Goal: Information Seeking & Learning: Find specific fact

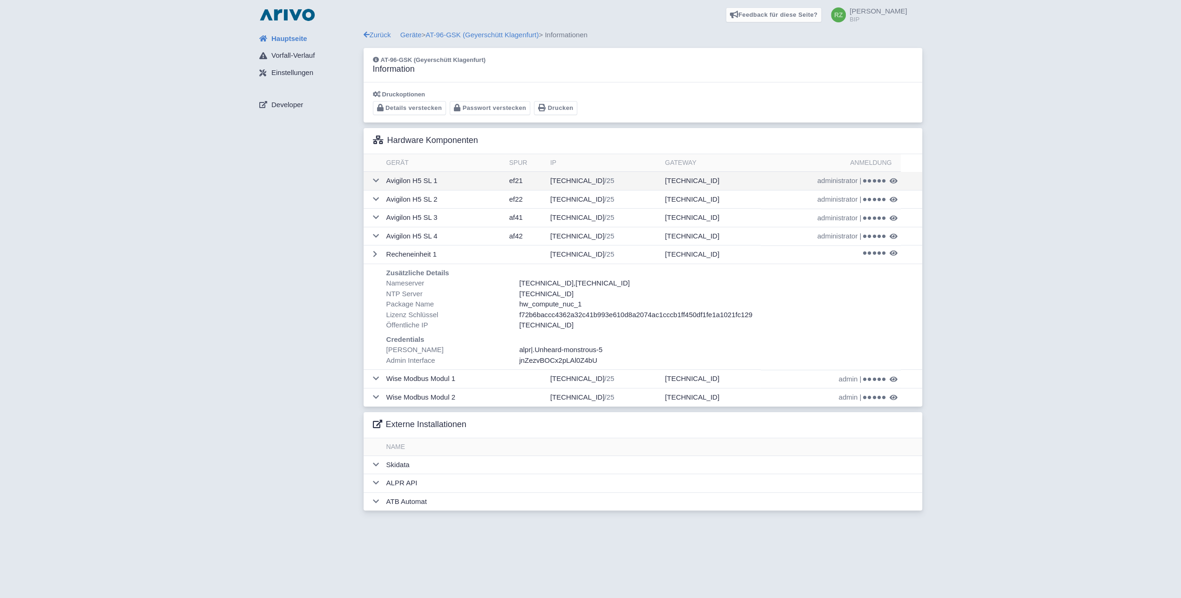
click at [582, 181] on td "172.16.96.247 /25" at bounding box center [604, 181] width 115 height 19
click at [592, 235] on td "172.16.96.251 /25" at bounding box center [604, 236] width 115 height 19
click at [881, 234] on span at bounding box center [874, 236] width 22 height 5
click at [839, 232] on span "administrator" at bounding box center [838, 236] width 41 height 11
click at [878, 236] on icon at bounding box center [879, 237] width 4 height 4
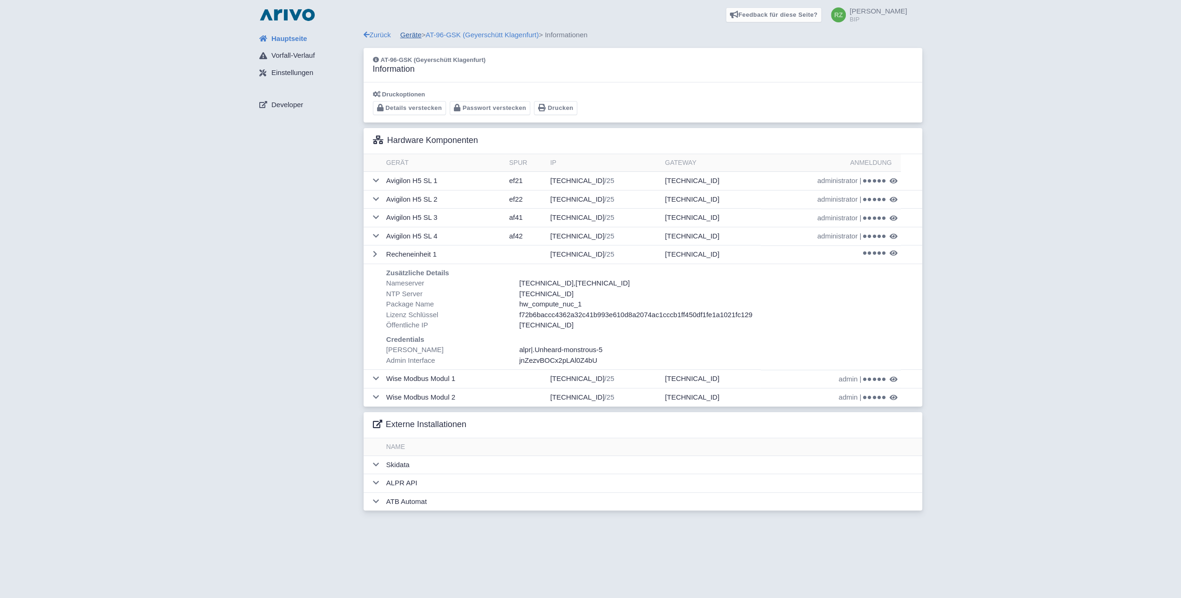
click at [413, 36] on link "Geräte" at bounding box center [410, 35] width 21 height 8
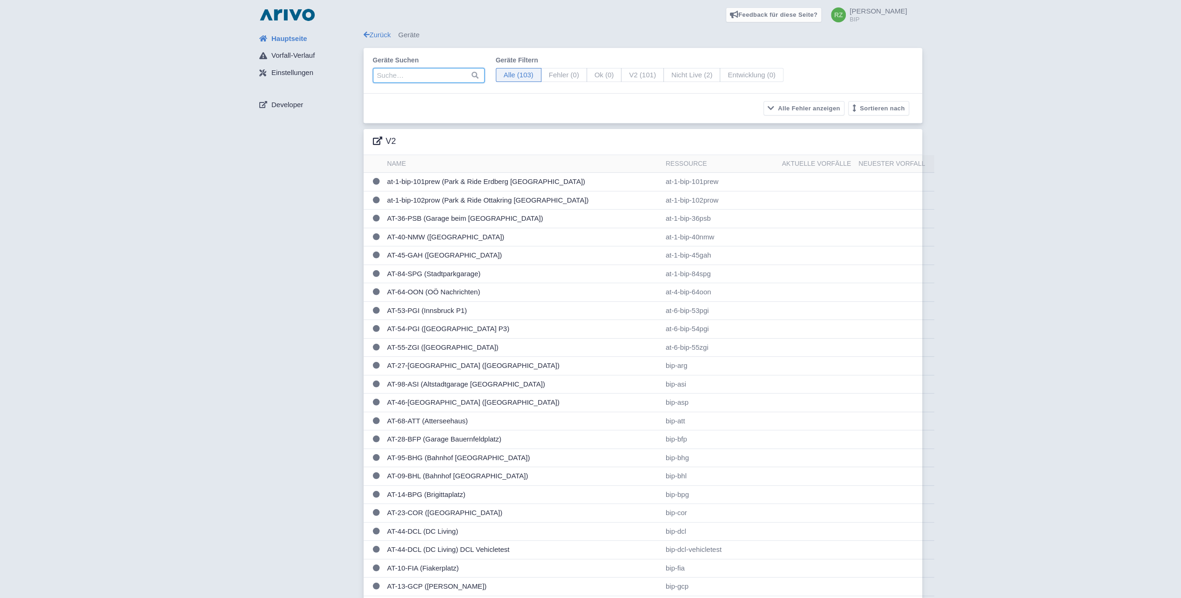
click at [404, 79] on input "search" at bounding box center [429, 75] width 112 height 15
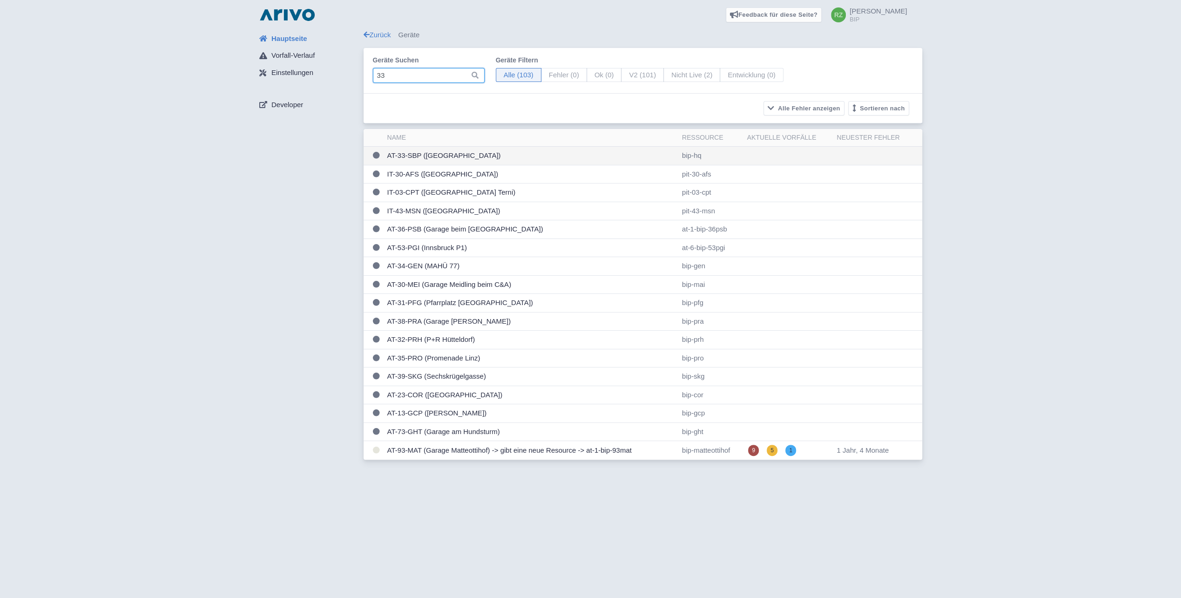
type input "33"
click at [449, 157] on td "AT-33-SBP (Garage Schwarzenbergplatz)" at bounding box center [531, 156] width 295 height 19
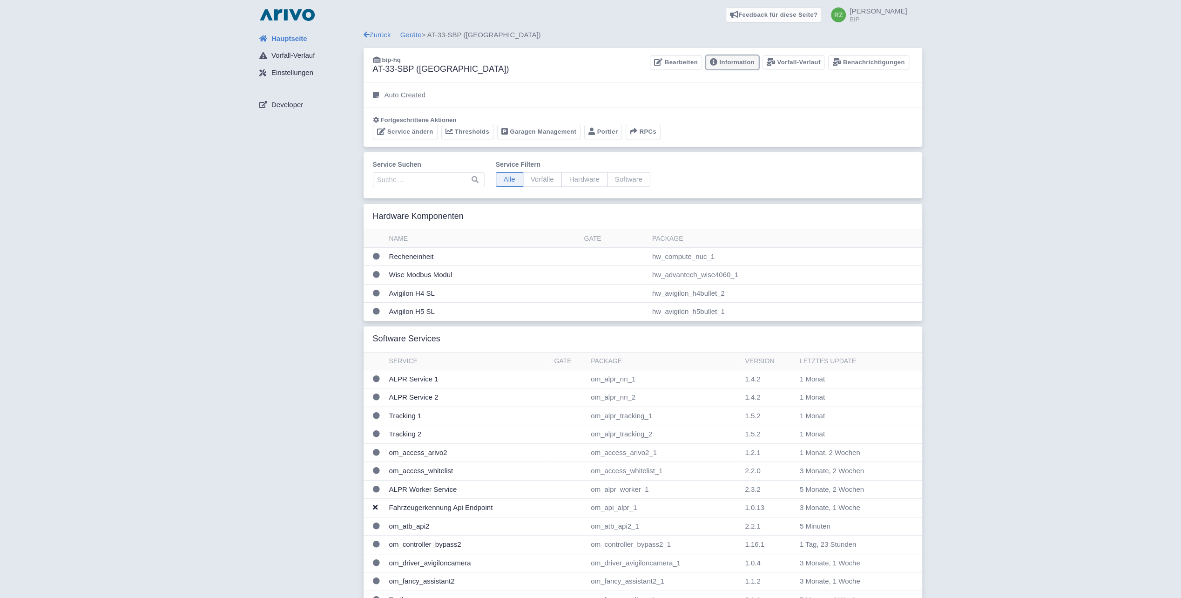
click at [747, 63] on link "Information" at bounding box center [732, 62] width 53 height 14
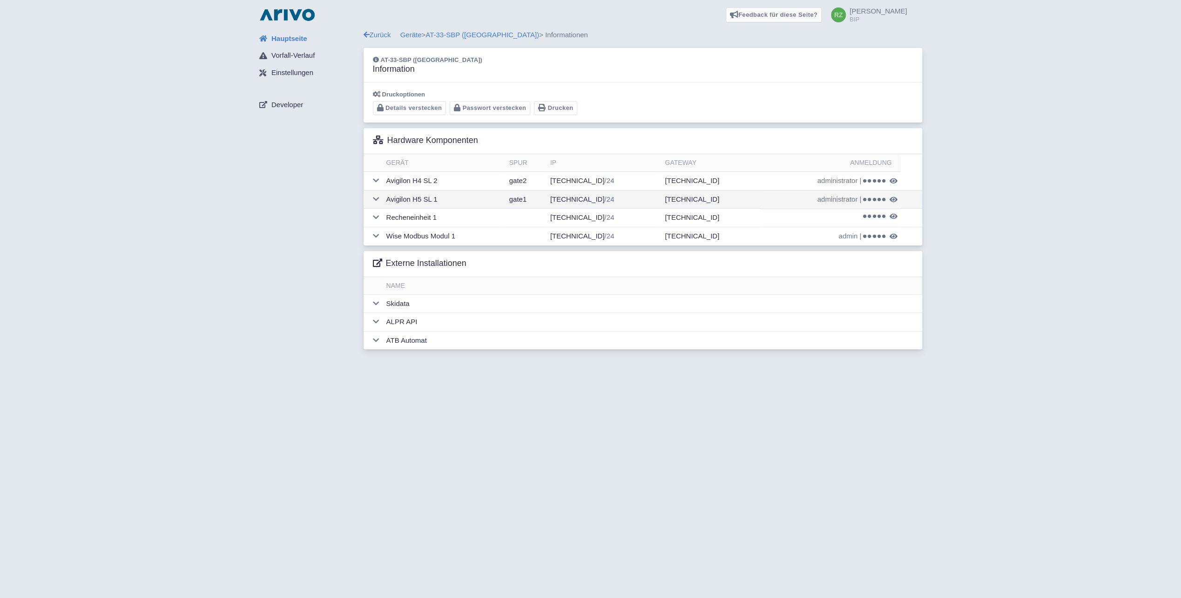
click at [599, 196] on td "172.16.133.247 /24" at bounding box center [604, 199] width 115 height 19
drag, startPoint x: 852, startPoint y: 199, endPoint x: 791, endPoint y: 132, distance: 91.0
click at [852, 199] on span "administrator" at bounding box center [838, 199] width 41 height 11
click at [873, 202] on td "administrator | kendricks-waveshape-24" at bounding box center [831, 199] width 141 height 19
click at [873, 198] on icon at bounding box center [875, 200] width 4 height 4
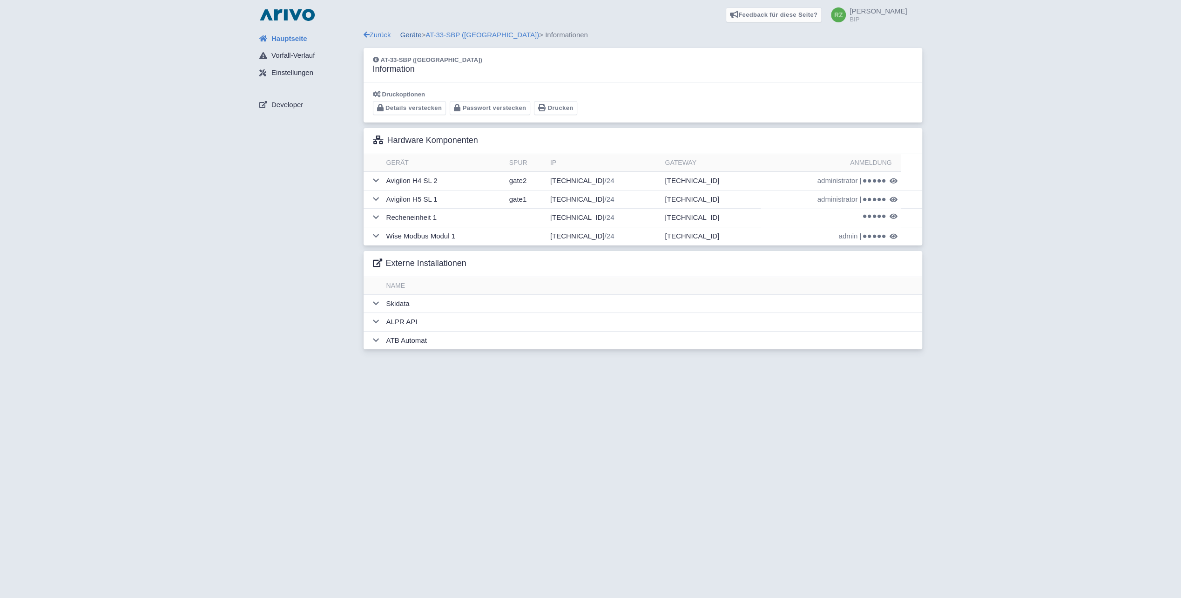
click at [413, 39] on link "Geräte" at bounding box center [410, 35] width 21 height 8
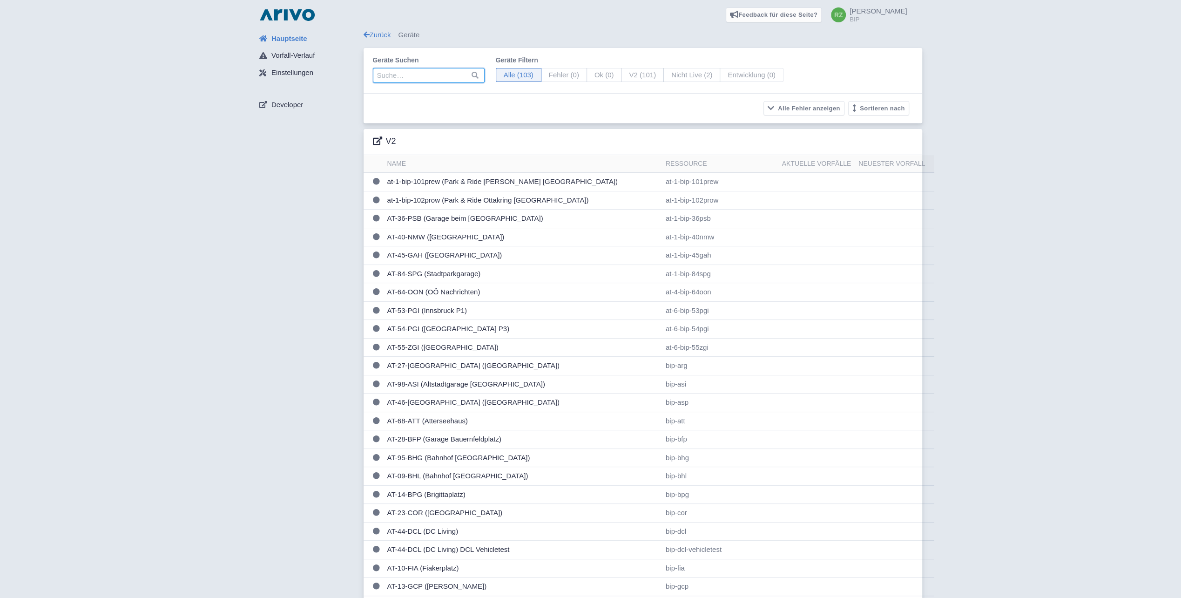
click at [399, 70] on input "search" at bounding box center [429, 75] width 112 height 15
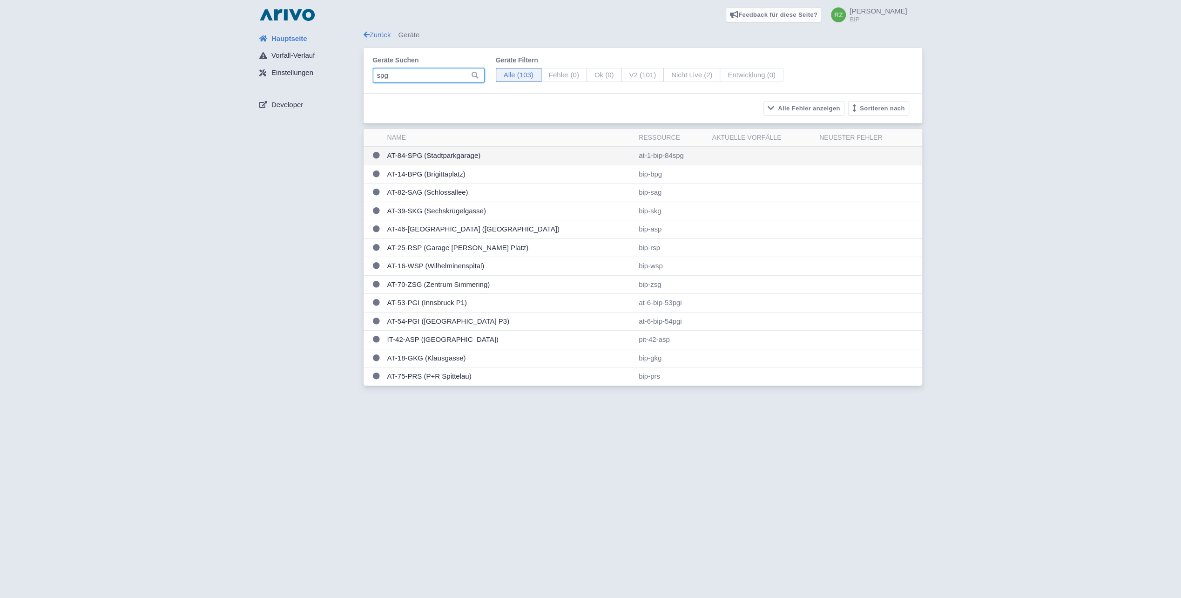
type input "spg"
click at [467, 153] on td "AT-84-SPG (Stadtparkgarage)" at bounding box center [509, 156] width 251 height 19
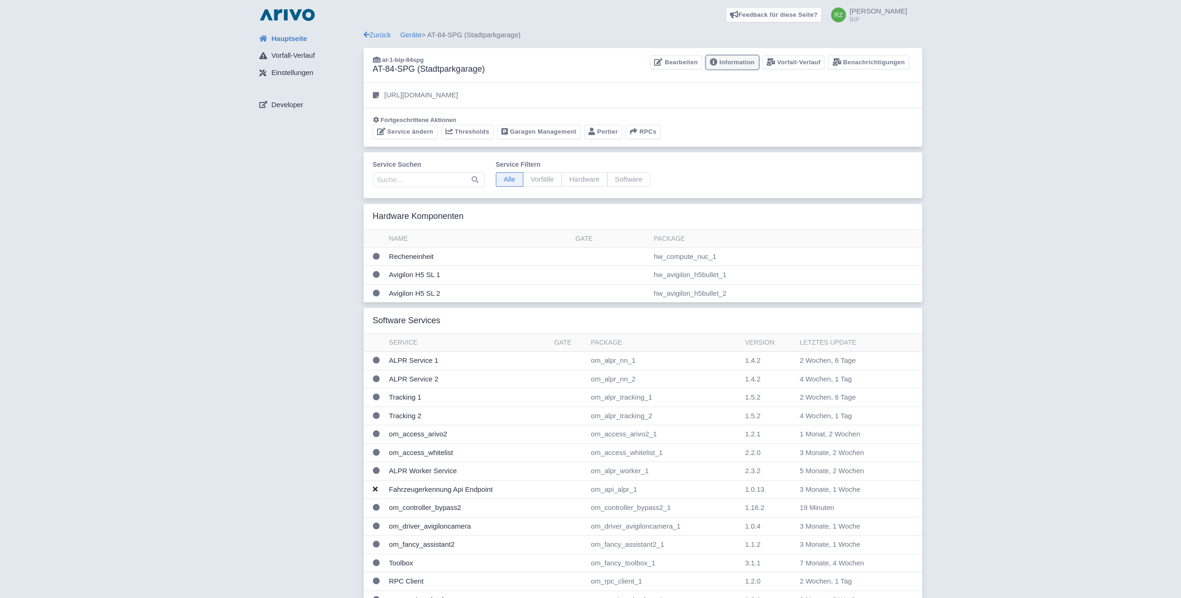
click at [724, 67] on link "Information" at bounding box center [732, 62] width 53 height 14
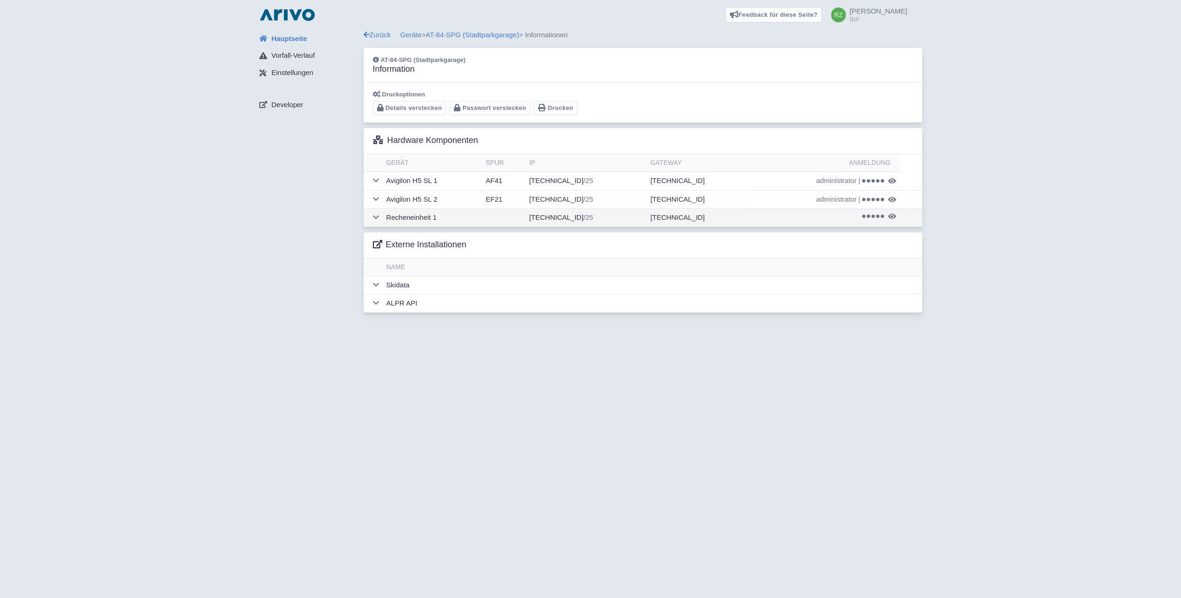
click at [375, 222] on td at bounding box center [373, 218] width 19 height 18
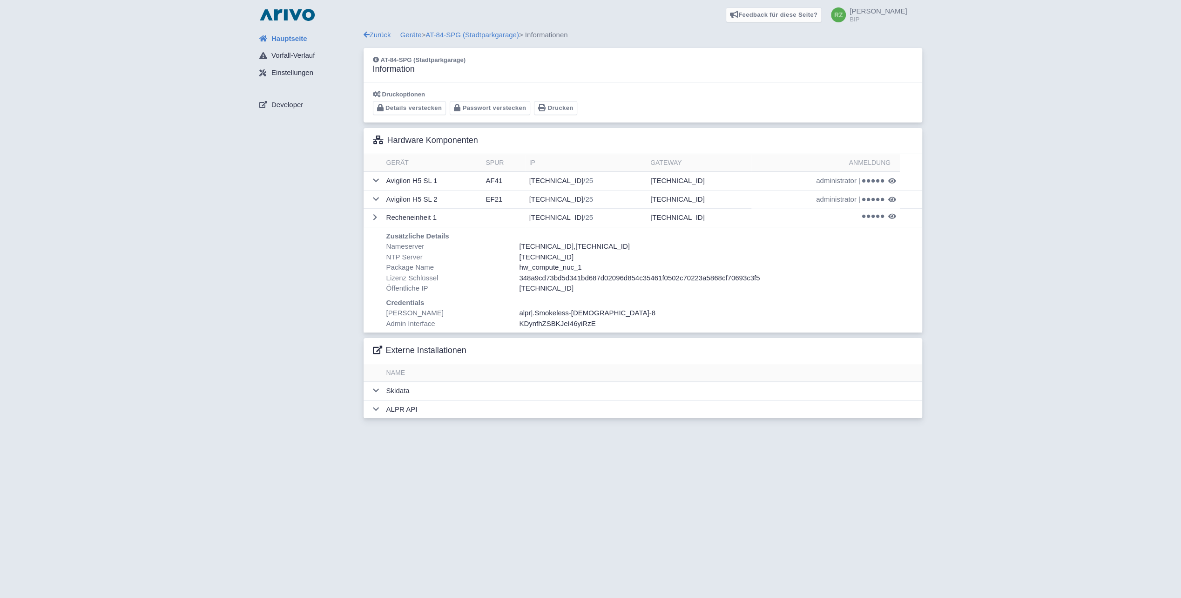
click at [590, 312] on span ".Smokeless-[DEMOGRAPHIC_DATA]-8" at bounding box center [594, 313] width 123 height 8
